Goal: Find specific page/section: Find specific page/section

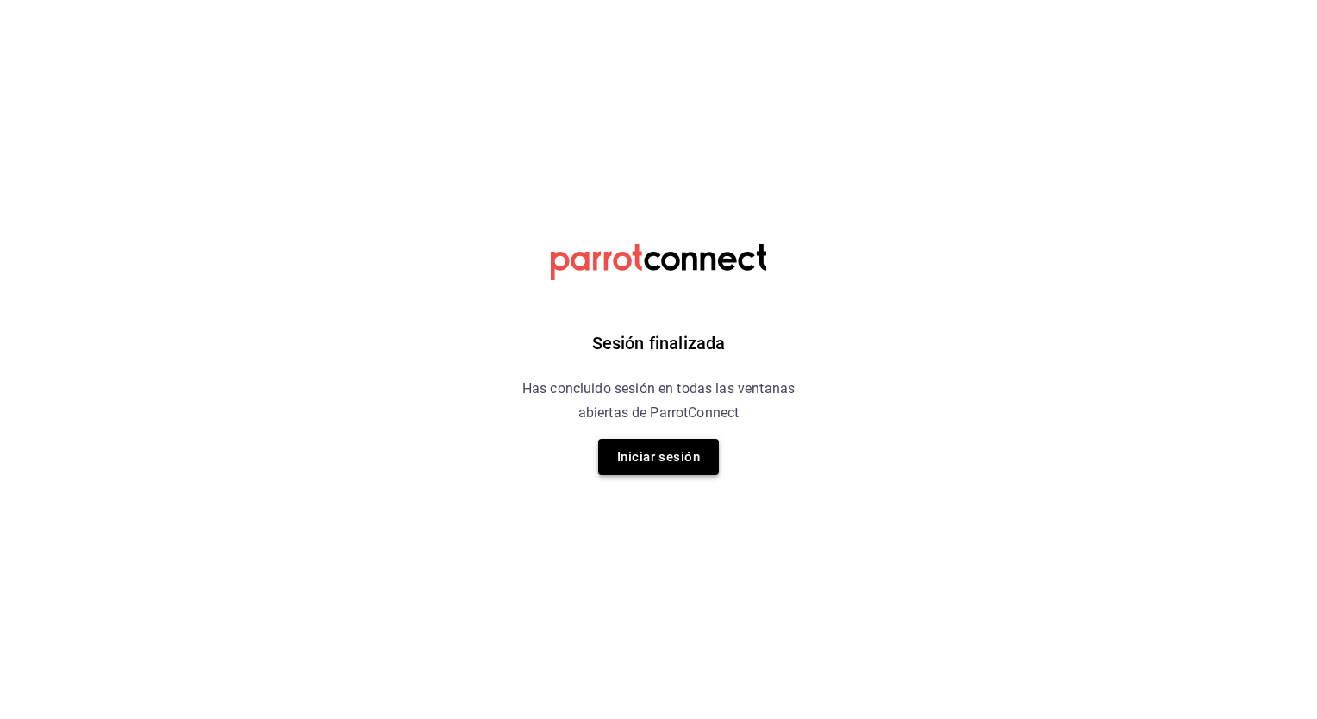
click at [695, 457] on button "Iniciar sesión" at bounding box center [658, 457] width 121 height 36
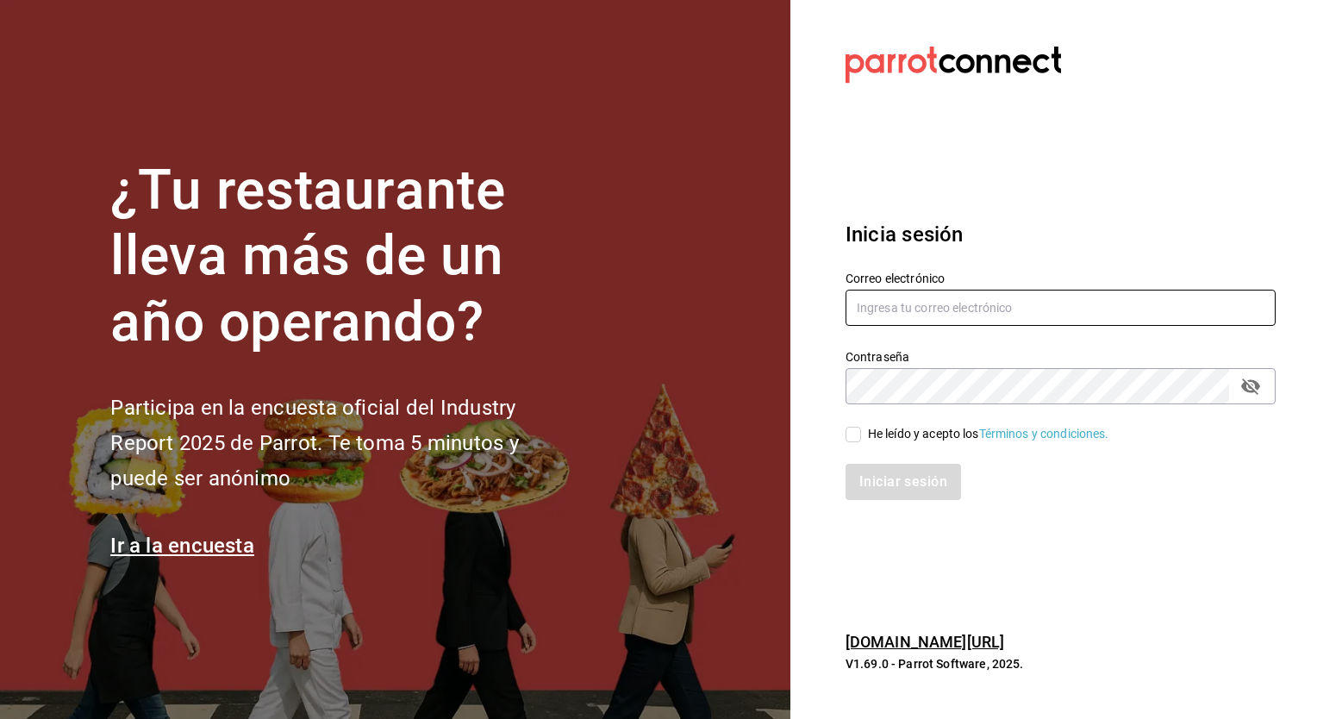
type input "ricardo.agustin@grupocosteno.com"
click at [847, 433] on input "He leído y acepto los Términos y condiciones." at bounding box center [854, 435] width 16 height 16
checkbox input "true"
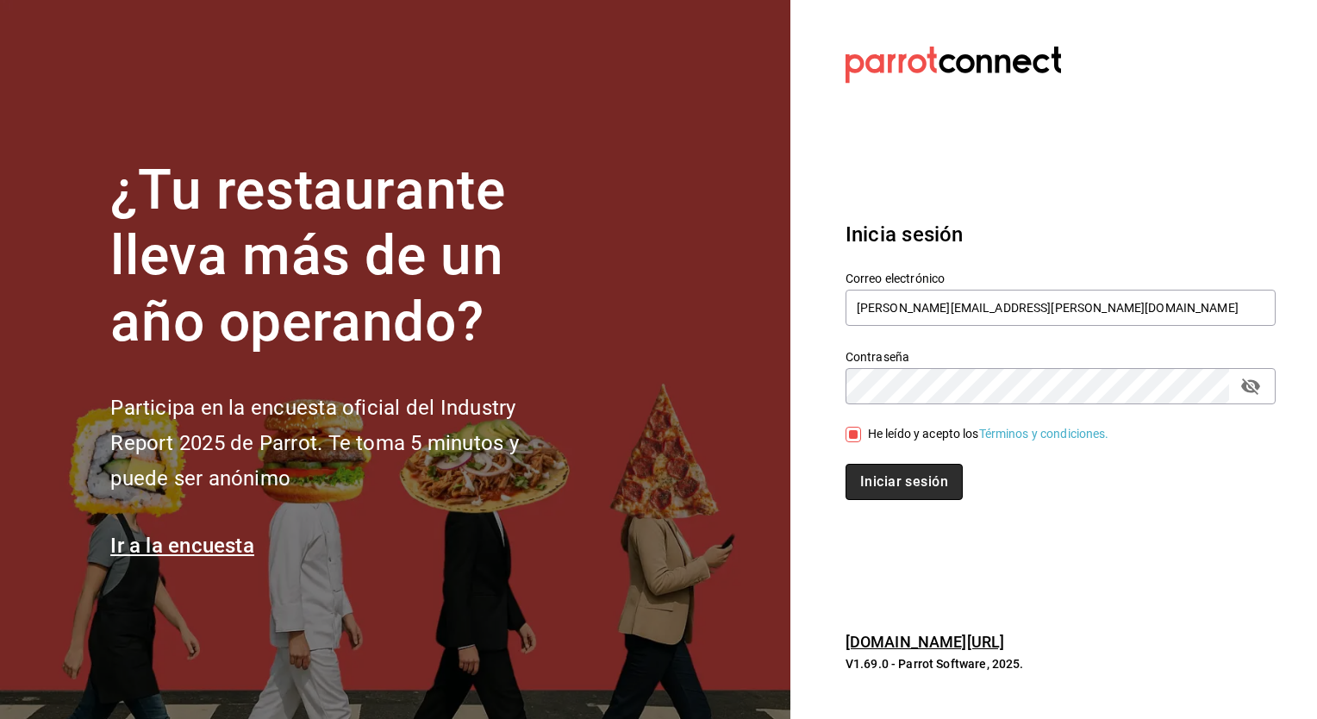
click at [887, 486] on button "Iniciar sesión" at bounding box center [904, 482] width 117 height 36
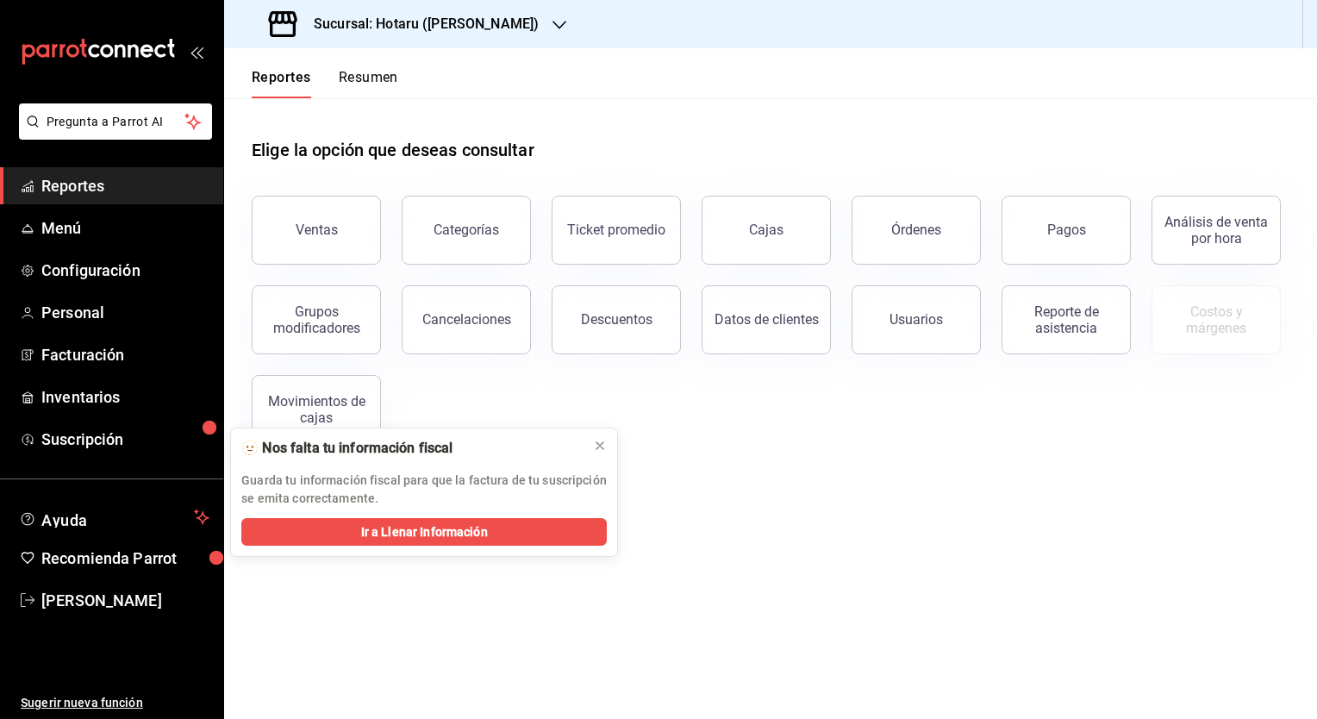
click at [459, 24] on h3 "Sucursal: Hotaru ([PERSON_NAME])" at bounding box center [419, 24] width 239 height 21
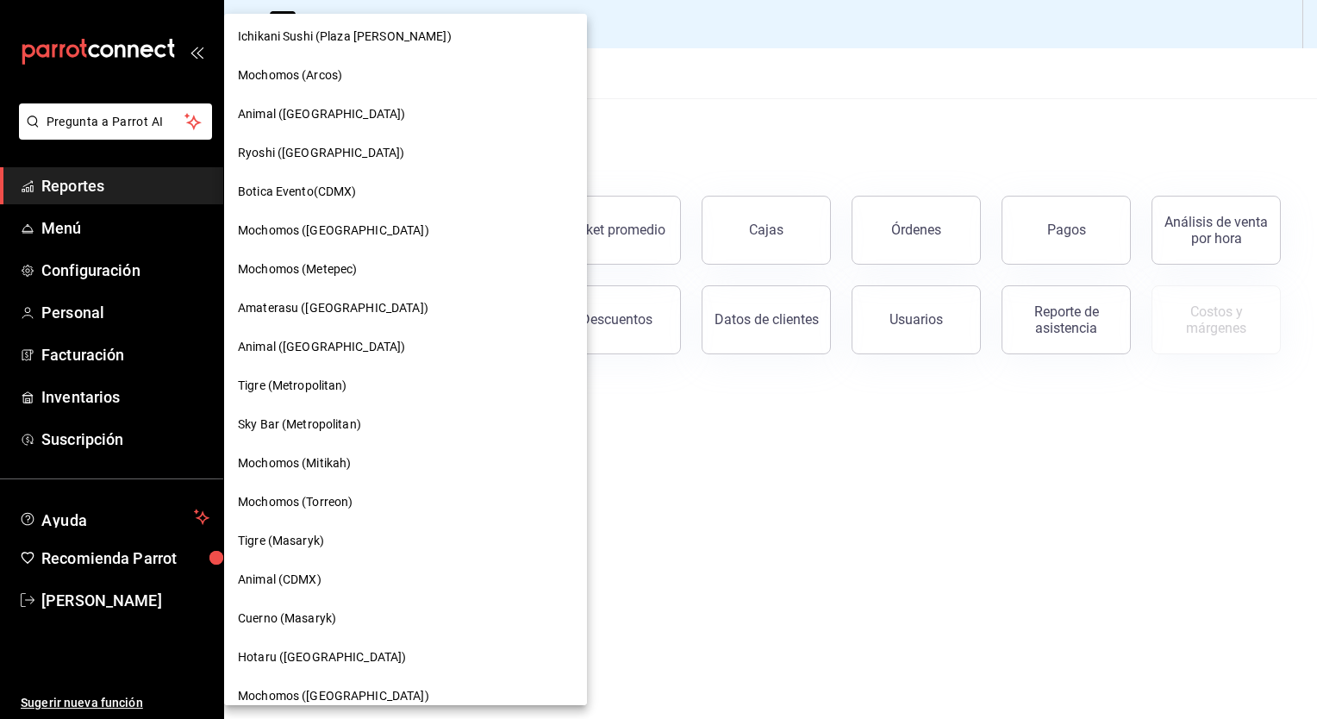
scroll to position [279, 0]
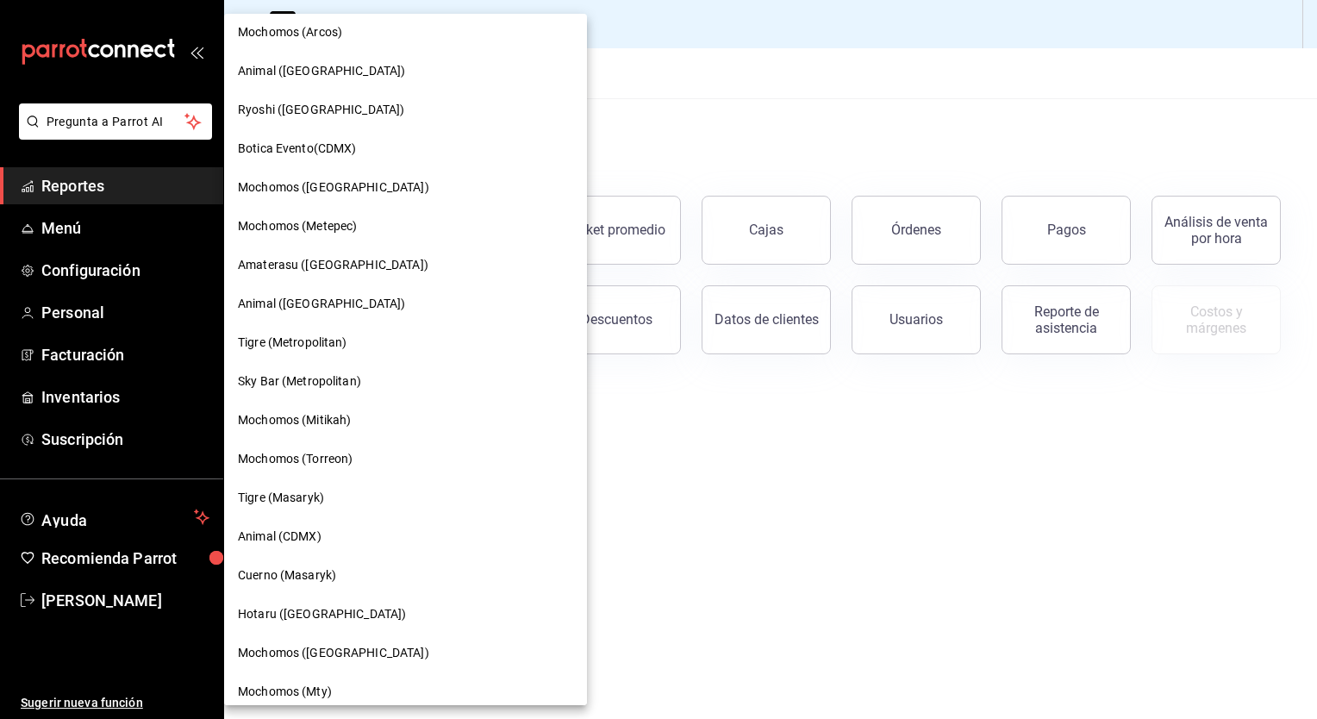
click at [284, 491] on span "Tigre (Masaryk)" at bounding box center [281, 498] width 86 height 18
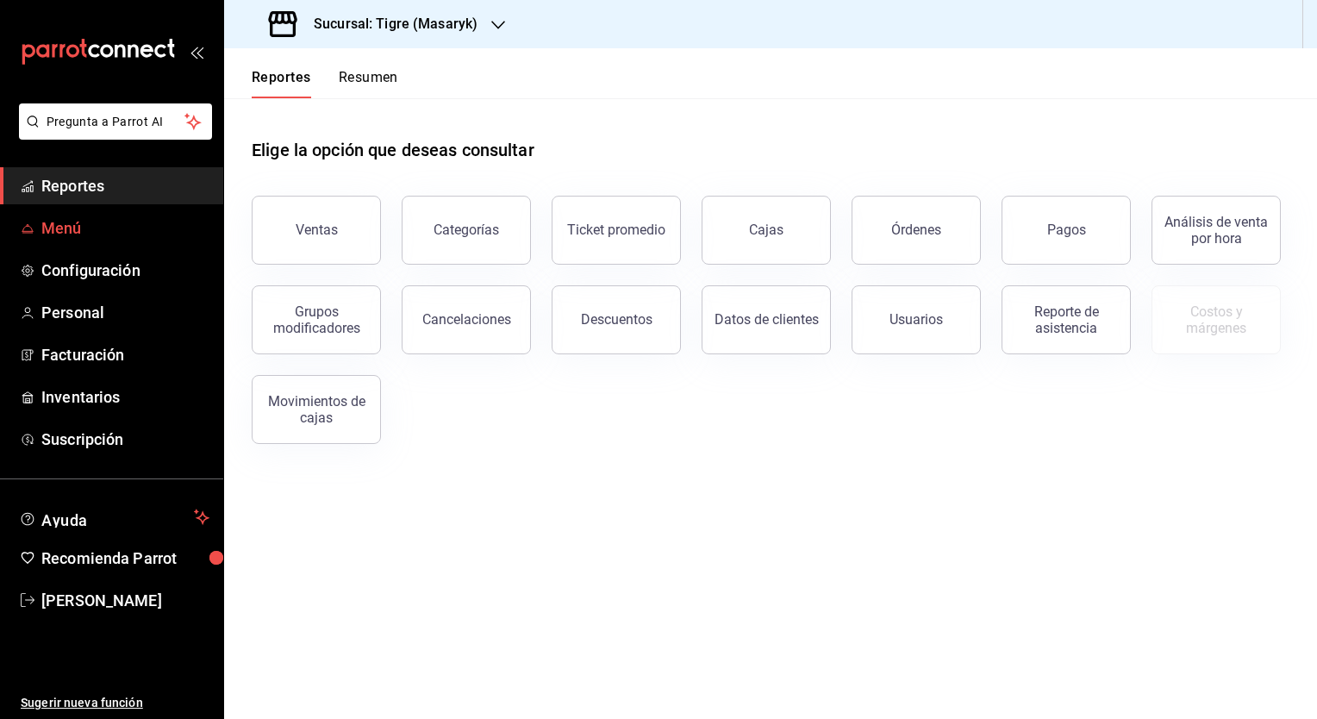
click at [78, 229] on span "Menú" at bounding box center [125, 227] width 168 height 23
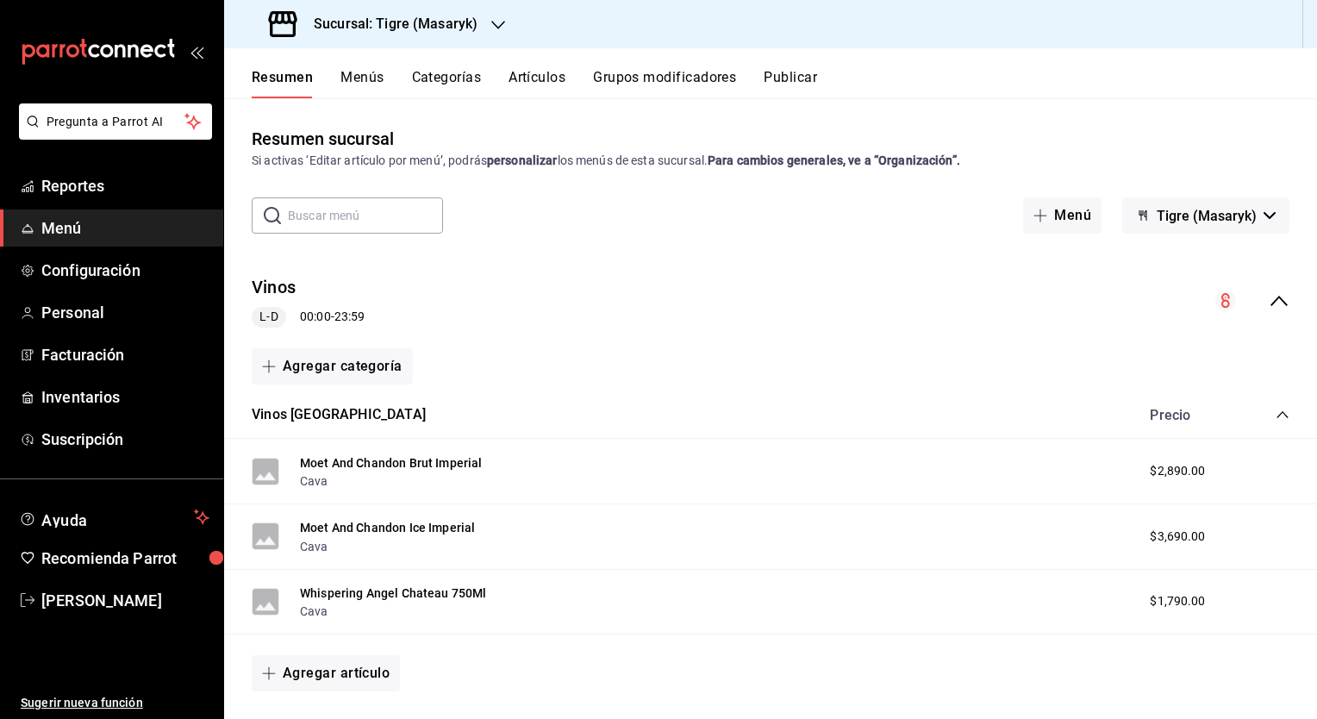
click at [1276, 415] on icon "collapse-category-row" at bounding box center [1283, 415] width 14 height 14
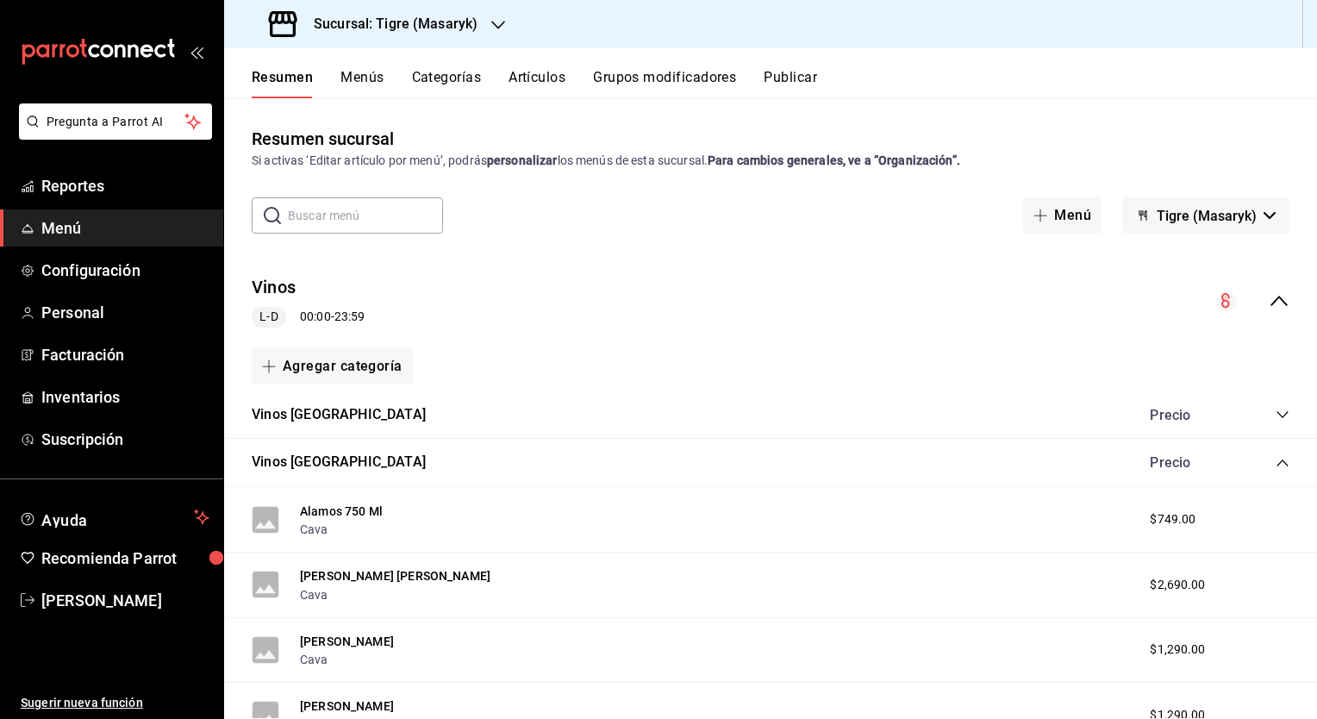
click at [1276, 462] on icon "collapse-category-row" at bounding box center [1283, 463] width 14 height 14
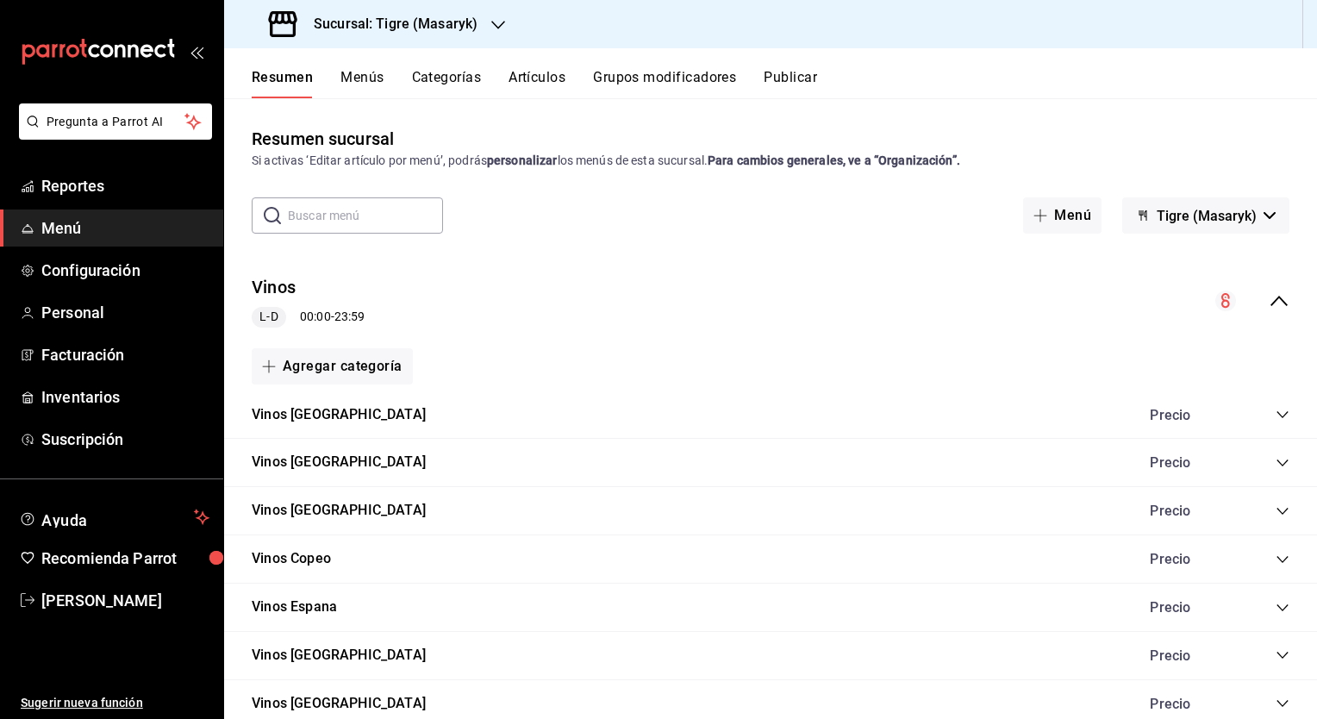
click at [534, 78] on button "Artículos" at bounding box center [537, 83] width 57 height 29
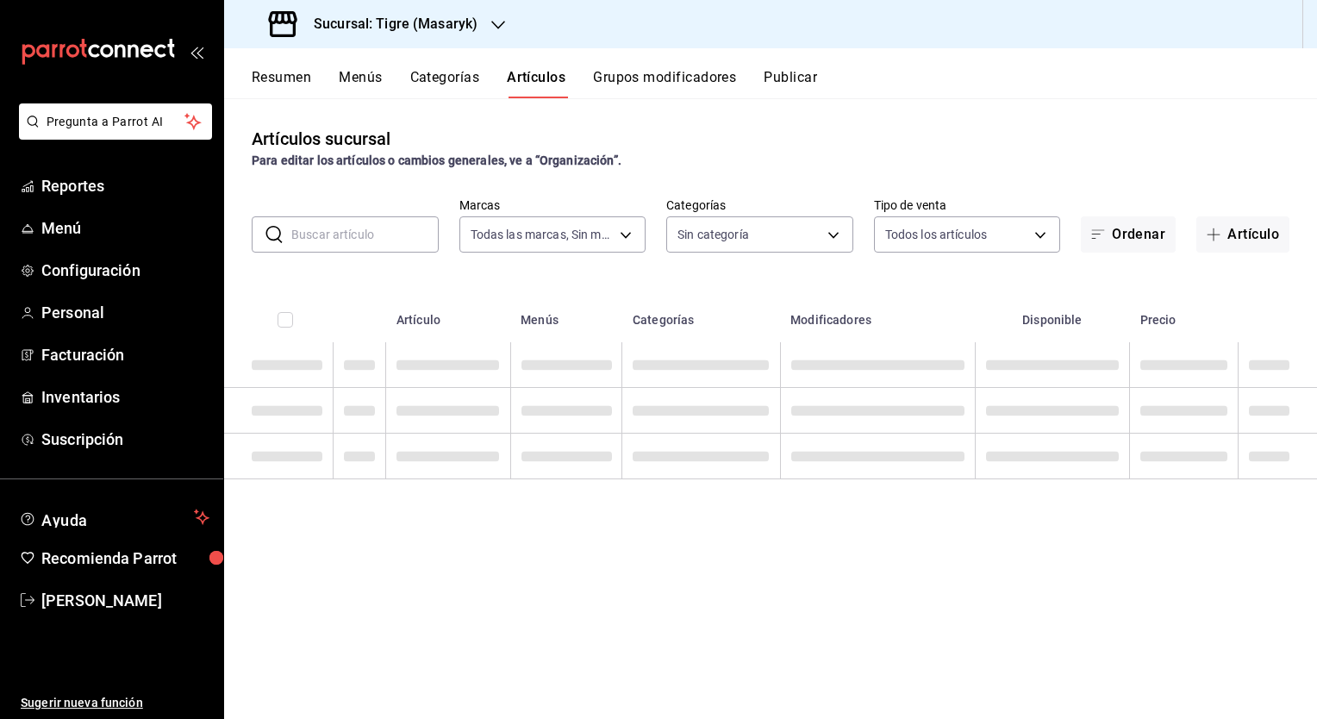
type input "0f86158e-2edf-4eb8-b958-7d07c808eb5c"
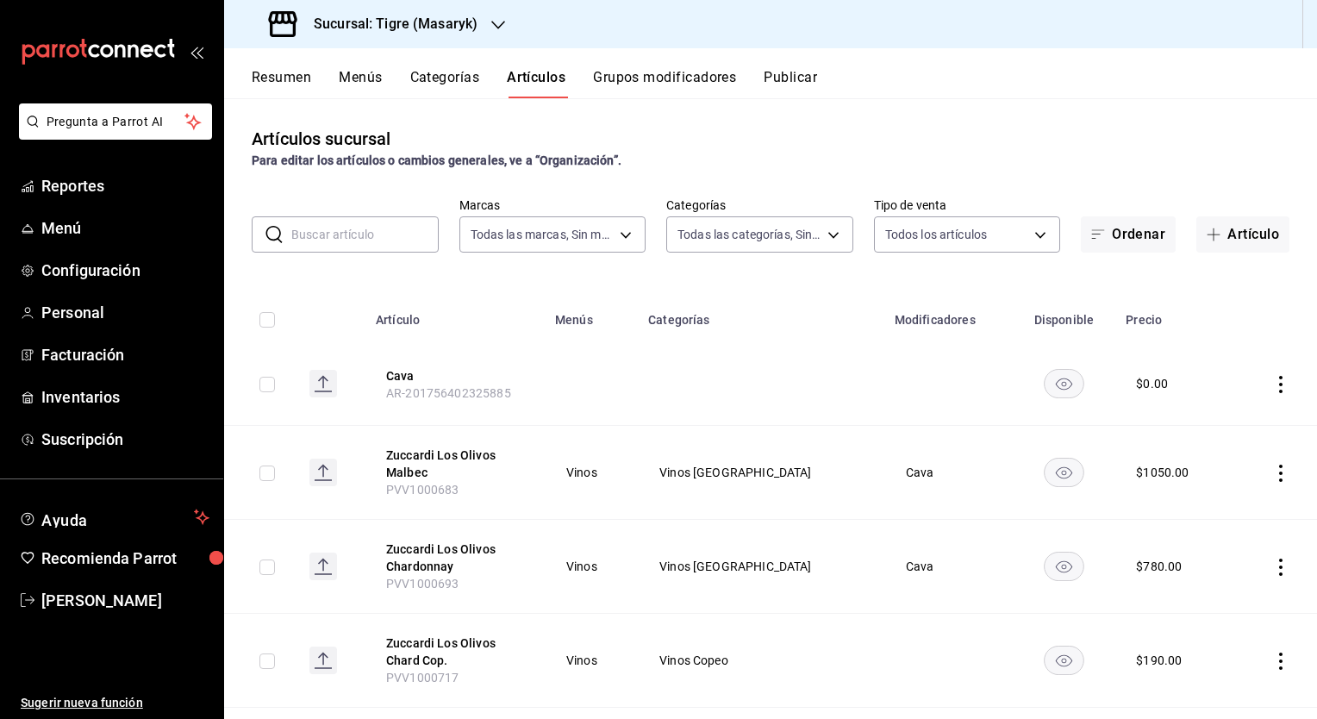
type input "da111d8b-17b1-40ef-85d7-d142c425879c,57fa0ecf-a0c4-4225-b634-0bd42df937a1,8e2b4…"
